Goal: Task Accomplishment & Management: Manage account settings

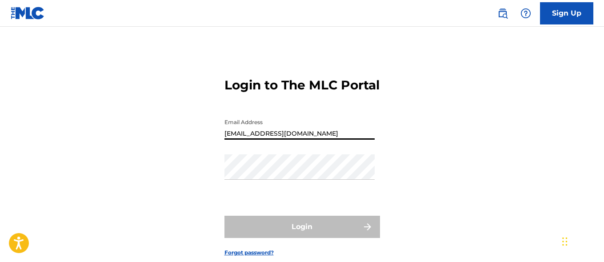
type input "[EMAIL_ADDRESS][DOMAIN_NAME]"
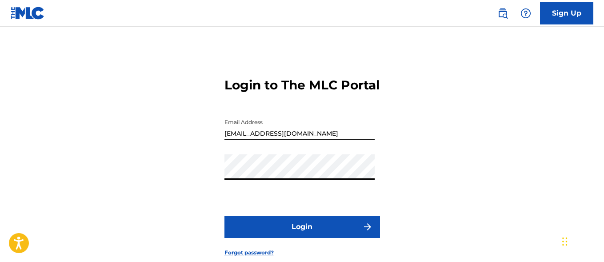
click at [302, 238] on button "Login" at bounding box center [302, 227] width 156 height 22
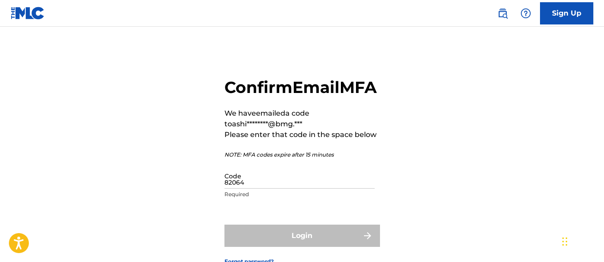
type input "820646"
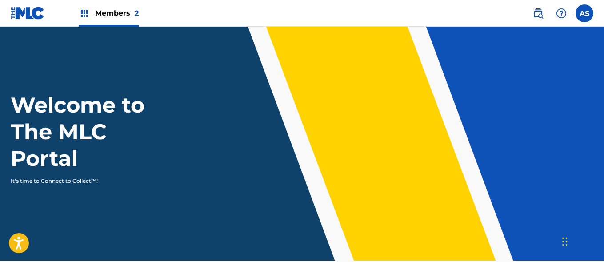
click at [84, 13] on img at bounding box center [84, 13] width 11 height 11
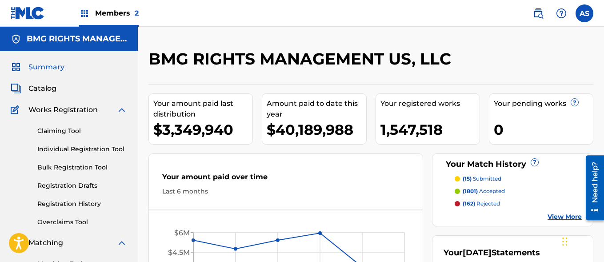
scroll to position [193, 0]
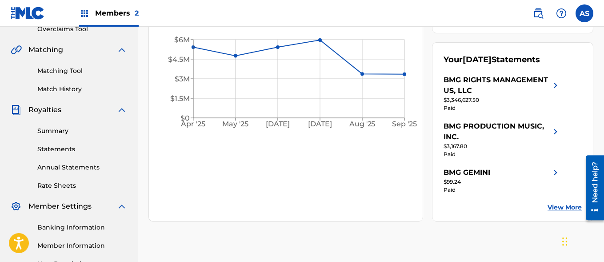
click at [82, 131] on link "Summary" at bounding box center [82, 130] width 90 height 9
